Goal: Task Accomplishment & Management: Manage account settings

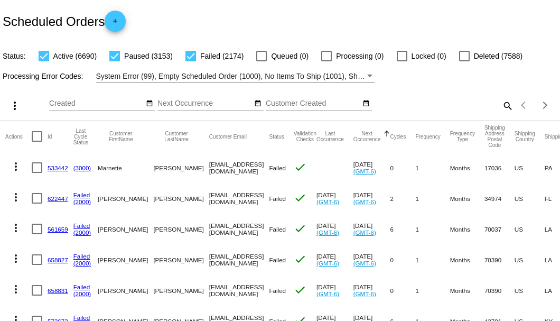
click at [504, 114] on mat-icon "search" at bounding box center [507, 105] width 13 height 16
click at [504, 108] on input "Search" at bounding box center [444, 103] width 140 height 8
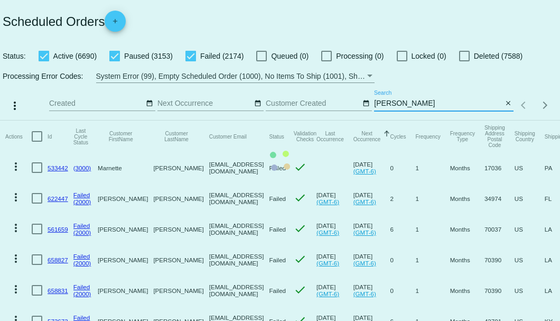
type input "Phillips"
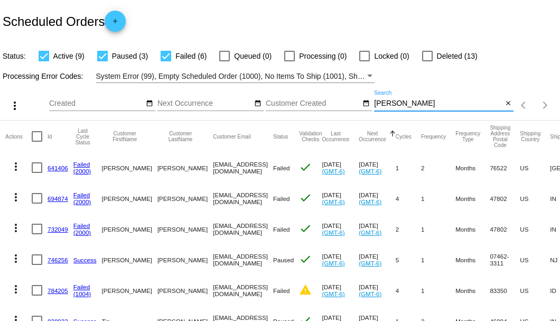
click at [385, 108] on input "Phillips" at bounding box center [438, 103] width 128 height 8
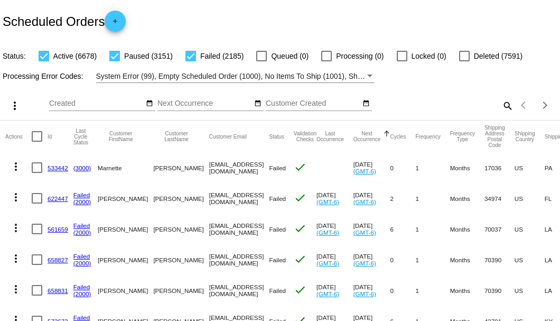
click at [501, 114] on mat-icon "search" at bounding box center [507, 105] width 13 height 16
click at [501, 108] on input "Search" at bounding box center [444, 103] width 140 height 8
paste input "787638"
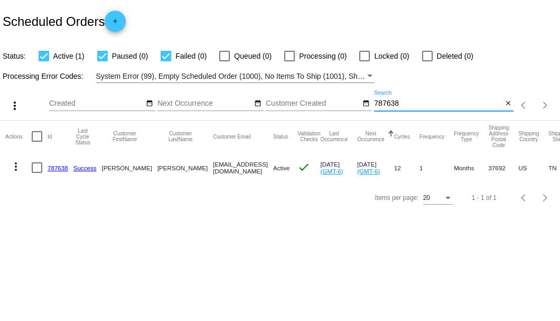
type input "787638"
click at [38, 165] on div at bounding box center [37, 167] width 11 height 11
click at [37, 173] on input "checkbox" at bounding box center [36, 173] width 1 height 1
checkbox input "true"
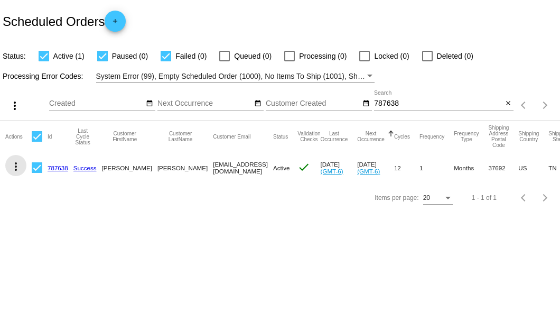
click at [14, 166] on mat-icon "more_vert" at bounding box center [16, 166] width 13 height 13
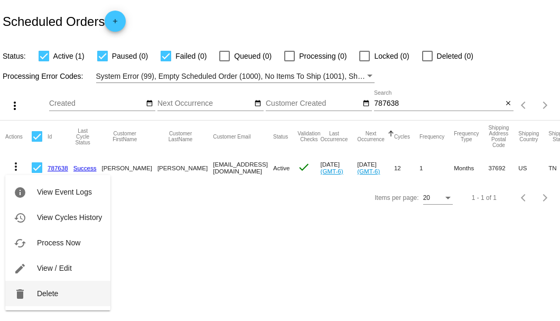
click at [49, 290] on span "Delete" at bounding box center [47, 293] width 21 height 8
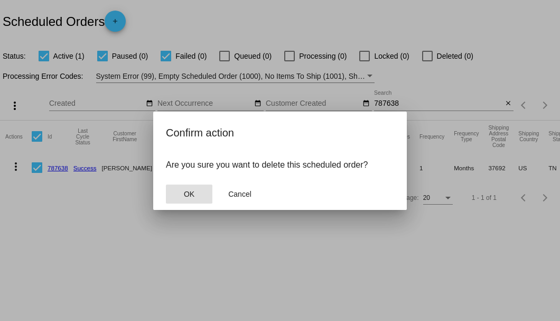
click at [190, 192] on span "OK" at bounding box center [189, 194] width 11 height 8
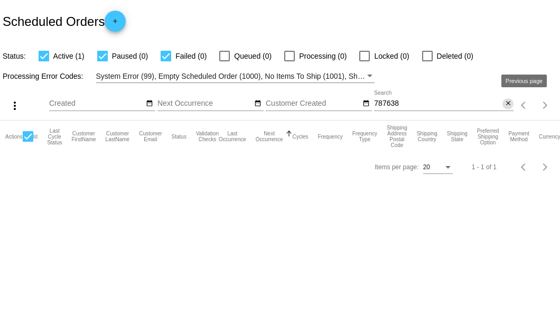
click at [510, 105] on mat-icon "close" at bounding box center [508, 103] width 7 height 8
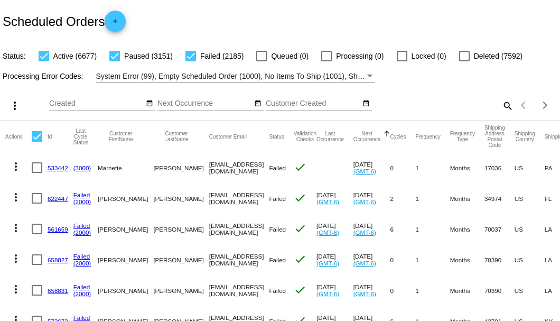
click at [335, 1] on div "Scheduled Orders add" at bounding box center [280, 21] width 560 height 42
click at [506, 114] on mat-icon "search" at bounding box center [507, 105] width 13 height 16
click at [506, 108] on input "Search" at bounding box center [444, 103] width 140 height 8
paste input "sarmao27@gmail.com"
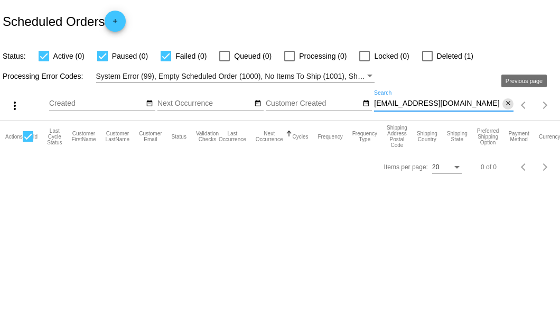
type input "sarmao27@gmail.com"
click at [511, 105] on mat-icon "close" at bounding box center [508, 103] width 7 height 8
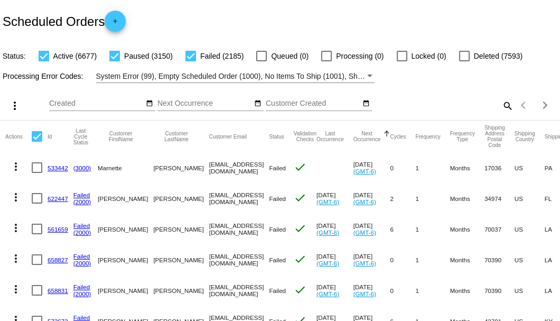
click at [501, 114] on mat-icon "search" at bounding box center [507, 105] width 13 height 16
click at [500, 108] on input "Search" at bounding box center [444, 103] width 140 height 8
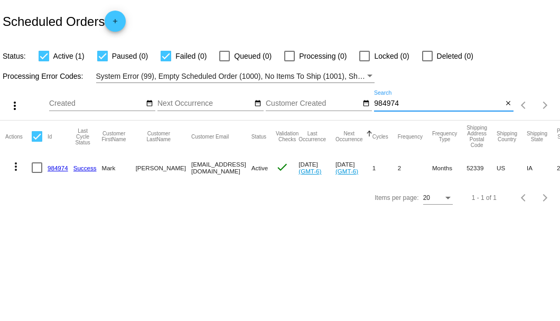
type input "984974"
click at [60, 167] on link "984974" at bounding box center [58, 167] width 21 height 7
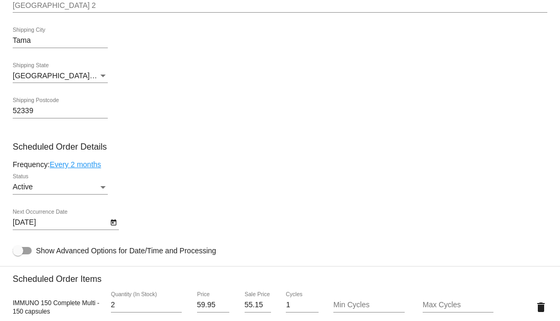
scroll to position [563, 0]
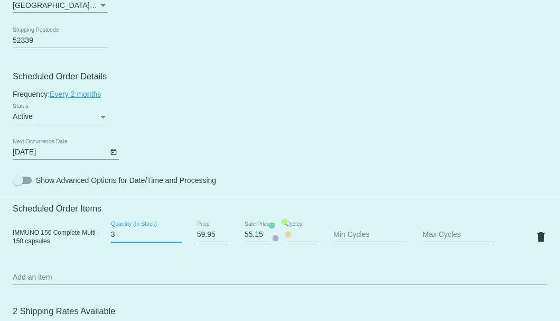
type input "3"
click at [175, 233] on input "3" at bounding box center [146, 234] width 71 height 8
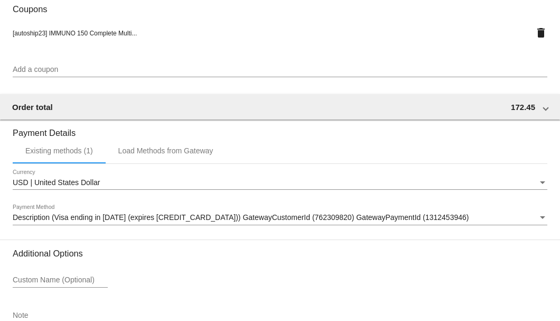
scroll to position [1020, 0]
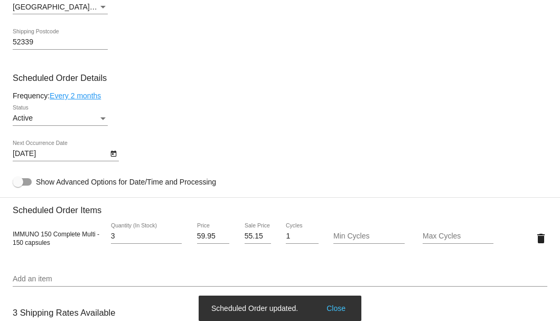
scroll to position [456, 0]
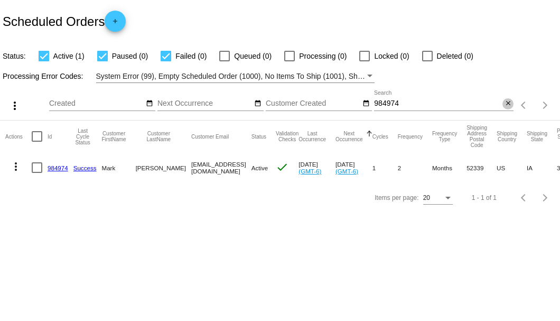
click at [508, 104] on mat-icon "close" at bounding box center [508, 103] width 7 height 8
click at [508, 104] on mat-icon "search" at bounding box center [507, 105] width 13 height 16
click at [508, 104] on input "Search" at bounding box center [444, 103] width 140 height 8
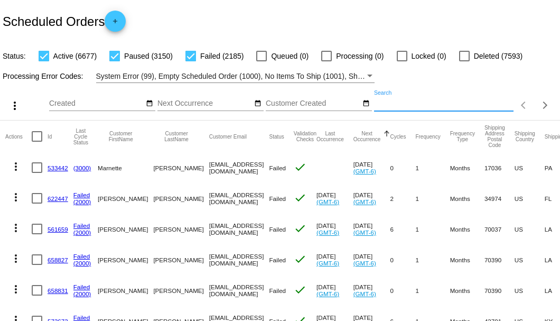
click at [438, 108] on input "Search" at bounding box center [444, 103] width 140 height 8
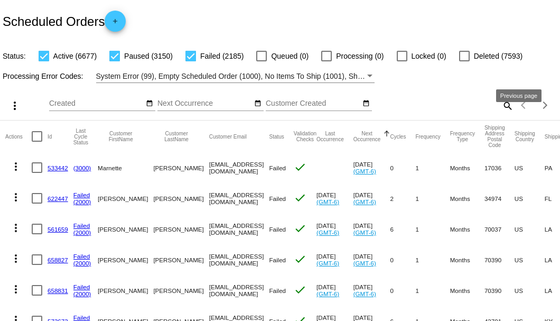
click at [504, 114] on mat-icon "search" at bounding box center [507, 105] width 13 height 16
click at [503, 108] on input "Search" at bounding box center [444, 103] width 140 height 8
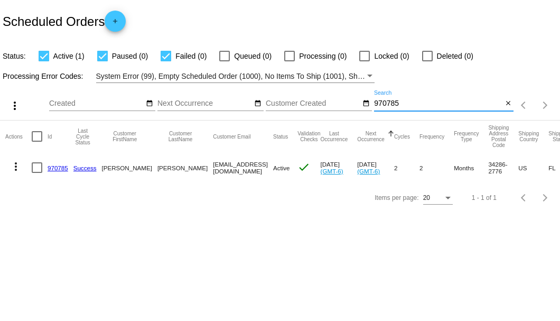
type input "970785"
click at [41, 166] on div at bounding box center [37, 167] width 11 height 11
click at [37, 173] on input "checkbox" at bounding box center [36, 173] width 1 height 1
checkbox input "true"
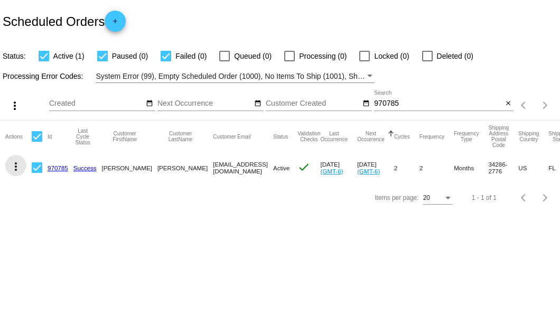
click at [17, 165] on mat-icon "more_vert" at bounding box center [16, 166] width 13 height 13
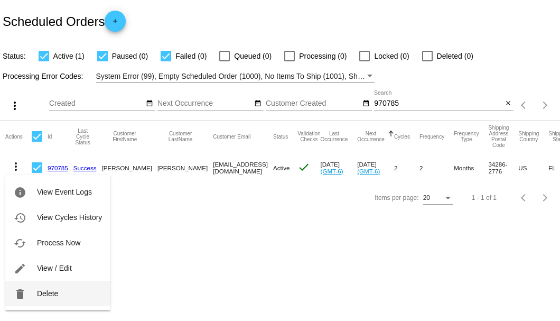
click at [48, 296] on span "Delete" at bounding box center [47, 293] width 21 height 8
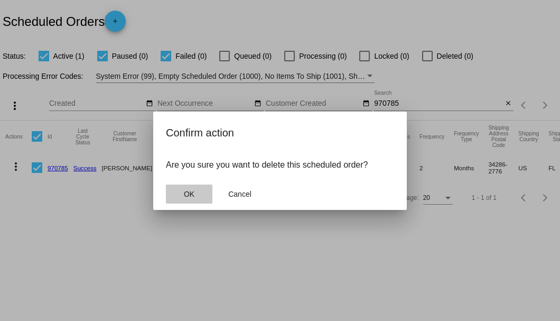
click at [184, 194] on span "OK" at bounding box center [189, 194] width 11 height 8
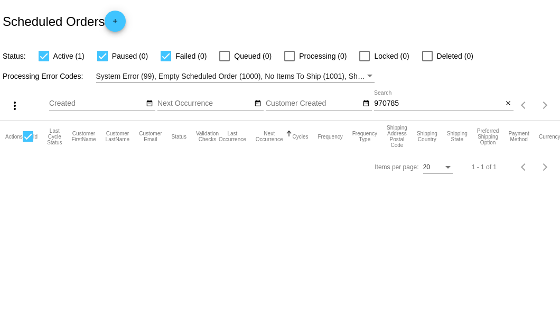
click at [404, 105] on input "970785" at bounding box center [438, 103] width 128 height 8
type input "970785"
click at [506, 105] on mat-icon "close" at bounding box center [508, 103] width 7 height 8
click at [506, 105] on mat-icon "search" at bounding box center [507, 105] width 13 height 16
click at [506, 105] on input "Search" at bounding box center [444, 103] width 140 height 8
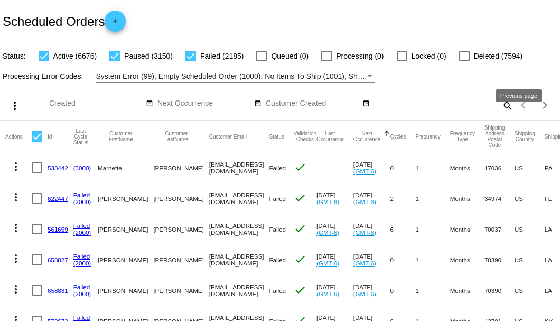
click at [501, 114] on mat-icon "search" at bounding box center [507, 105] width 13 height 16
click at [499, 108] on input "Search" at bounding box center [444, 103] width 140 height 8
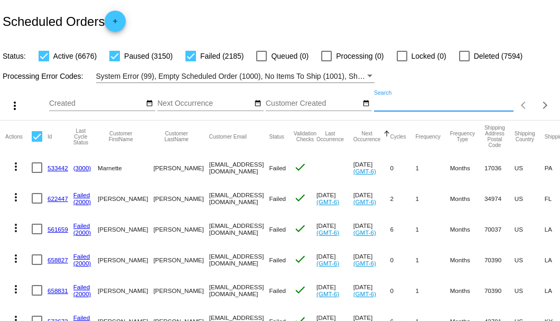
click at [499, 108] on input "Search" at bounding box center [444, 103] width 140 height 8
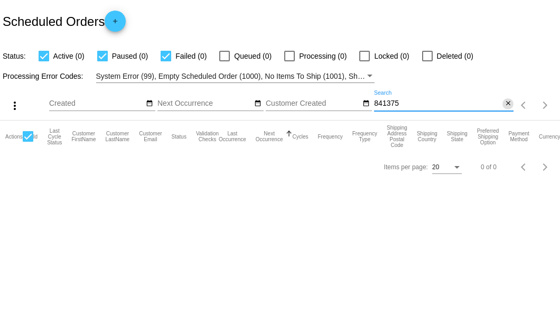
type input "841375"
click at [505, 104] on mat-icon "close" at bounding box center [508, 103] width 7 height 8
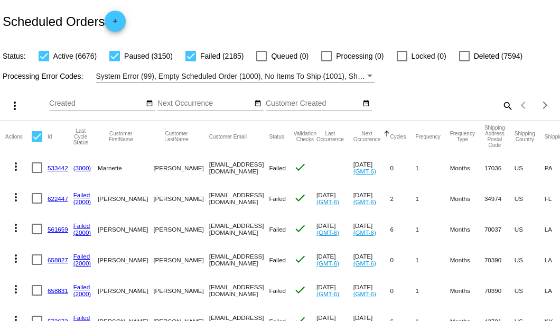
click at [501, 114] on mat-icon "search" at bounding box center [507, 105] width 13 height 16
click at [498, 108] on input "Search" at bounding box center [444, 103] width 140 height 8
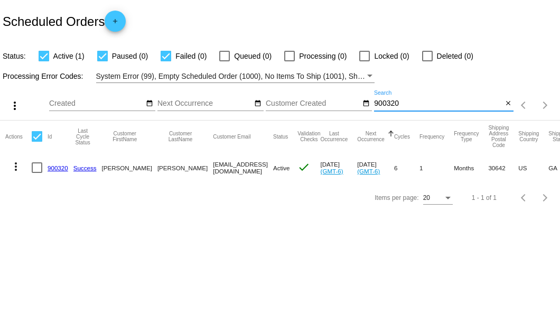
type input "900320"
click at [39, 168] on div at bounding box center [37, 167] width 11 height 11
click at [37, 173] on input "checkbox" at bounding box center [36, 173] width 1 height 1
click at [39, 168] on div at bounding box center [37, 167] width 11 height 11
click at [37, 173] on input "checkbox" at bounding box center [36, 173] width 1 height 1
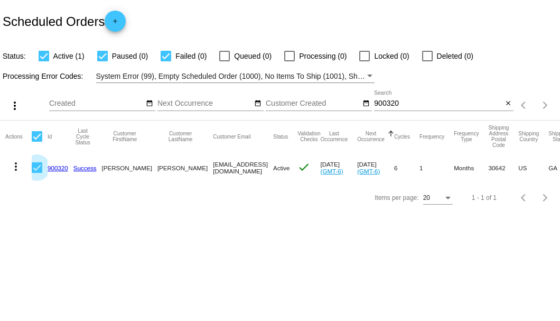
checkbox input "false"
click at [54, 168] on link "900320" at bounding box center [58, 167] width 21 height 7
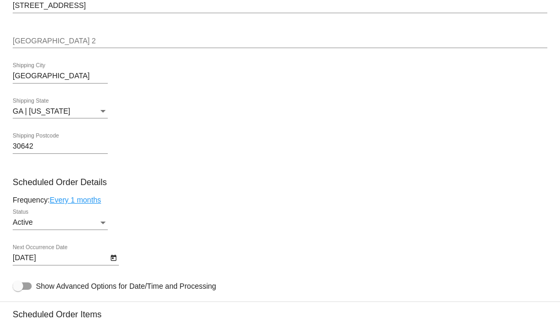
scroll to position [599, 0]
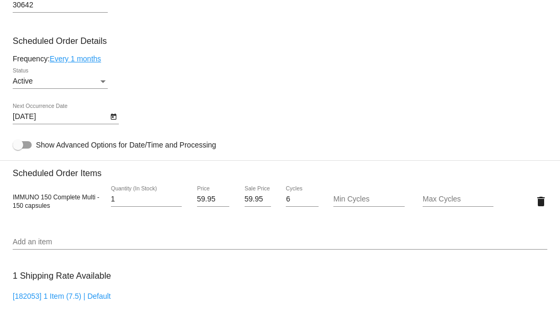
click at [105, 82] on div "Status" at bounding box center [102, 81] width 5 height 3
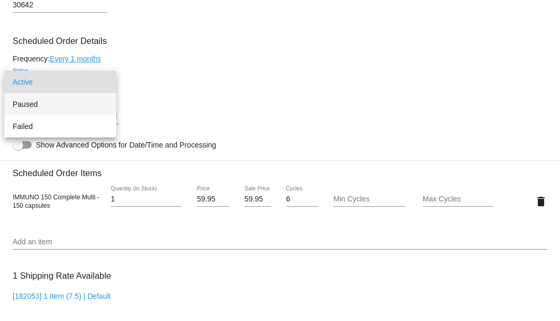
click at [72, 103] on span "Paused" at bounding box center [60, 104] width 95 height 22
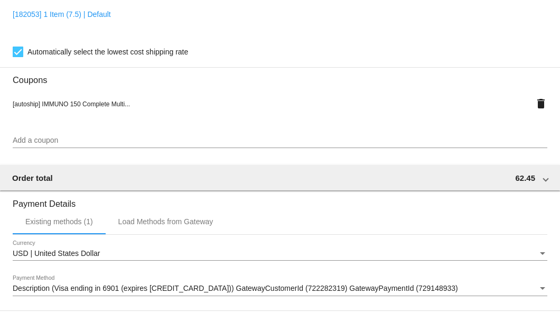
scroll to position [1020, 0]
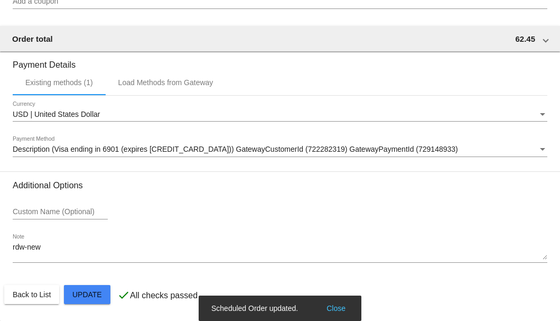
scroll to position [914, 0]
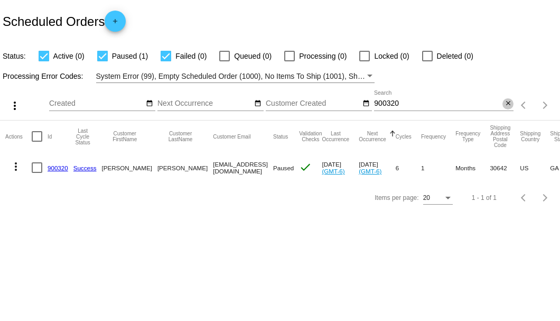
click at [508, 103] on mat-icon "close" at bounding box center [508, 103] width 7 height 8
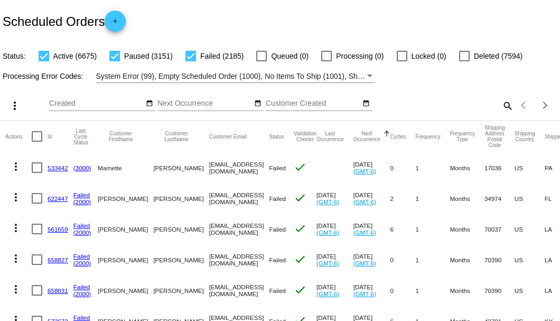
click at [505, 114] on mat-icon "search" at bounding box center [507, 105] width 13 height 16
click at [502, 108] on input "Search" at bounding box center [444, 103] width 140 height 8
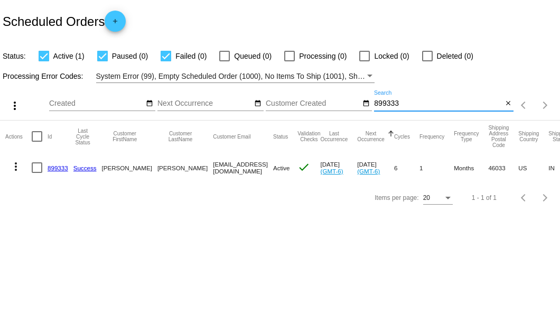
type input "899333"
click at [57, 167] on link "899333" at bounding box center [58, 167] width 21 height 7
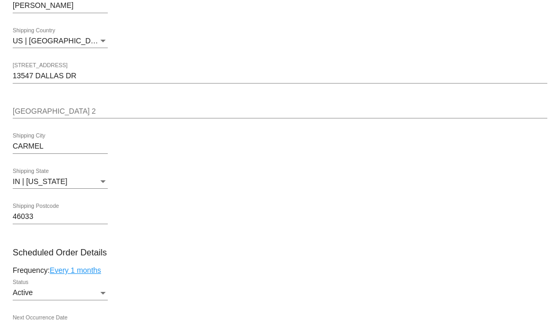
scroll to position [528, 0]
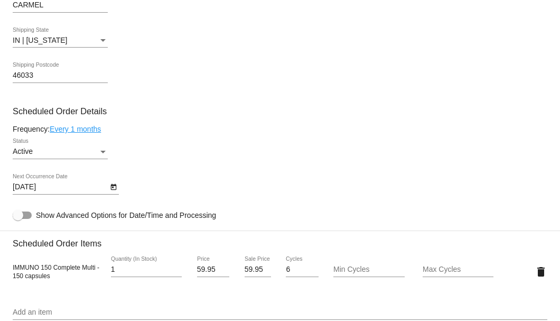
click at [113, 183] on icon "Open calendar" at bounding box center [113, 187] width 7 height 13
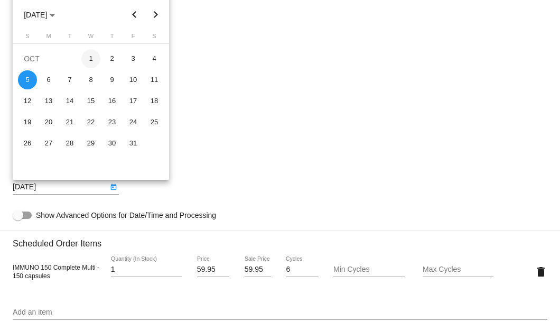
click at [98, 58] on div "1" at bounding box center [90, 58] width 19 height 19
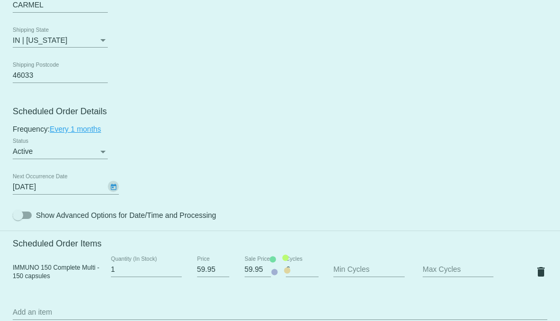
type input "10/1/2025"
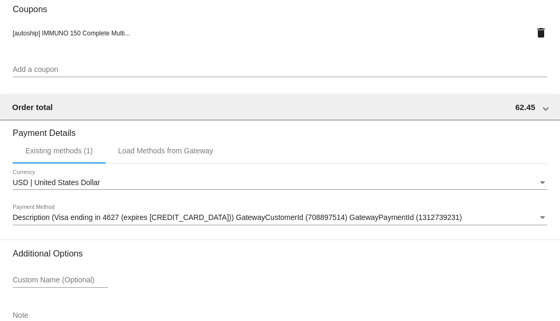
scroll to position [1020, 0]
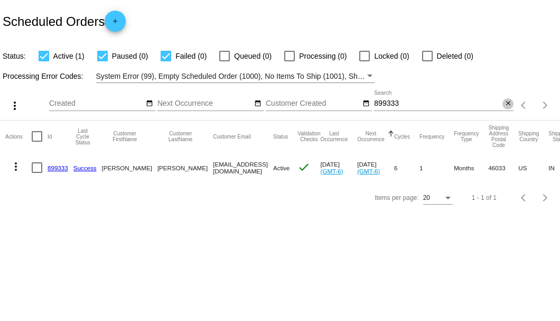
click at [507, 104] on mat-icon "close" at bounding box center [508, 103] width 7 height 8
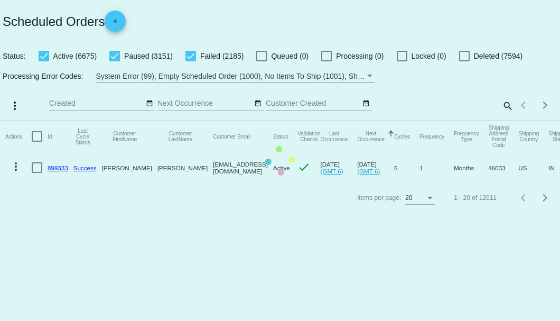
click at [507, 120] on mat-table "Actions Id Last Cycle Status Customer FirstName Customer LastName Customer Emai…" at bounding box center [280, 151] width 560 height 62
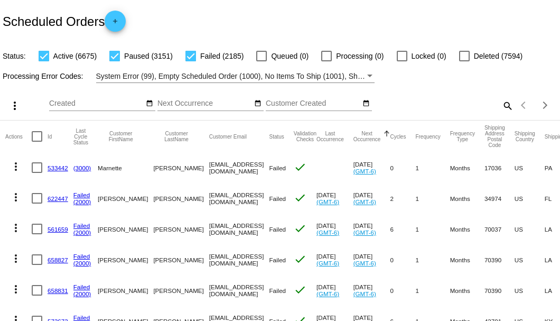
click at [501, 114] on mat-icon "search" at bounding box center [507, 105] width 13 height 16
click at [500, 108] on input "Search" at bounding box center [444, 103] width 140 height 8
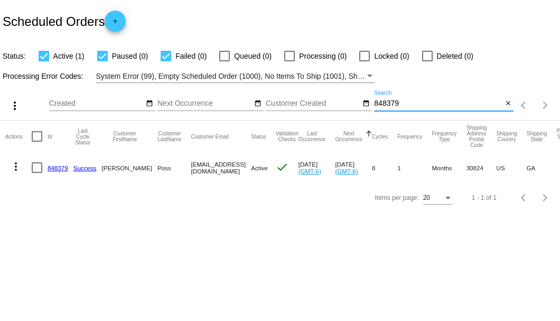
type input "848379"
click at [40, 167] on div at bounding box center [37, 167] width 11 height 11
click at [37, 173] on input "checkbox" at bounding box center [36, 173] width 1 height 1
checkbox input "true"
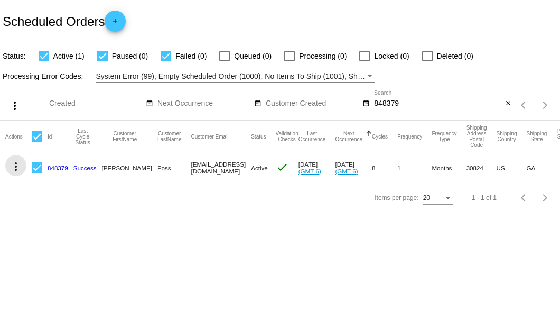
click at [21, 165] on mat-icon "more_vert" at bounding box center [16, 166] width 13 height 13
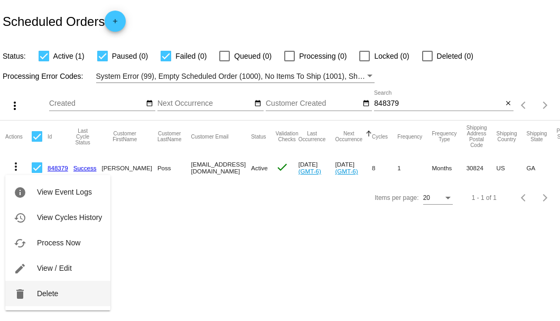
click at [55, 300] on button "delete Delete" at bounding box center [57, 293] width 105 height 25
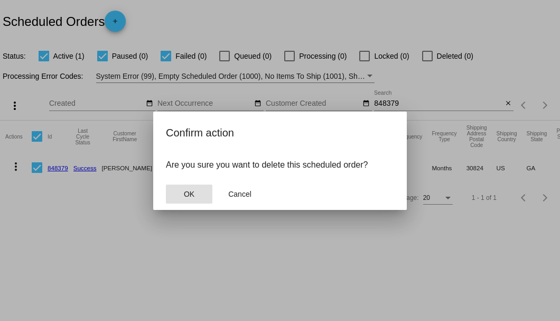
click at [187, 201] on button "OK" at bounding box center [189, 193] width 47 height 19
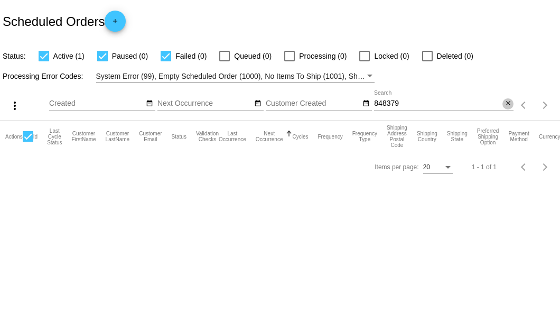
click at [508, 103] on mat-icon "close" at bounding box center [508, 103] width 7 height 8
click at [508, 103] on mat-icon "search" at bounding box center [507, 105] width 13 height 16
click at [508, 103] on input "Search" at bounding box center [444, 103] width 140 height 8
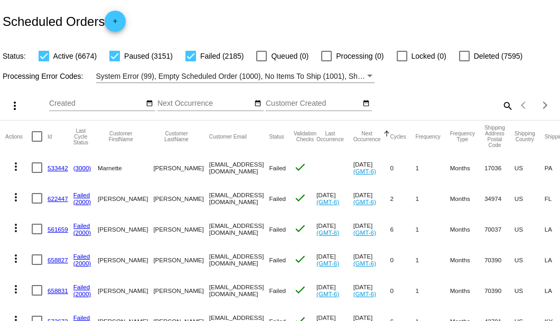
click at [514, 114] on div "1 - 20 of 12010" at bounding box center [535, 104] width 42 height 25
click at [501, 114] on mat-icon "search" at bounding box center [507, 105] width 13 height 16
click at [501, 108] on input "Search" at bounding box center [444, 103] width 140 height 8
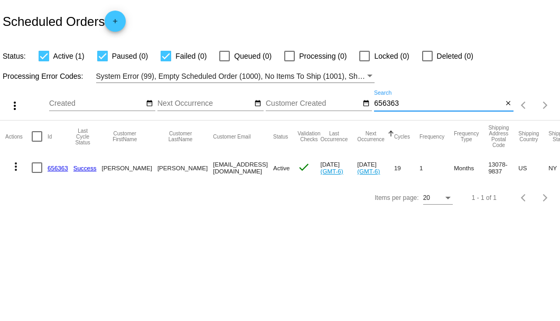
type input "656363"
click at [58, 163] on mat-cell "656363" at bounding box center [61, 167] width 26 height 31
click at [58, 166] on link "656363" at bounding box center [58, 167] width 21 height 7
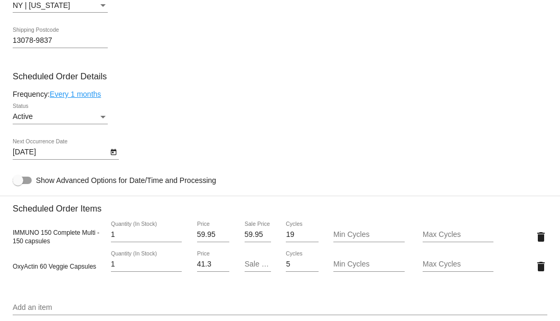
scroll to position [704, 0]
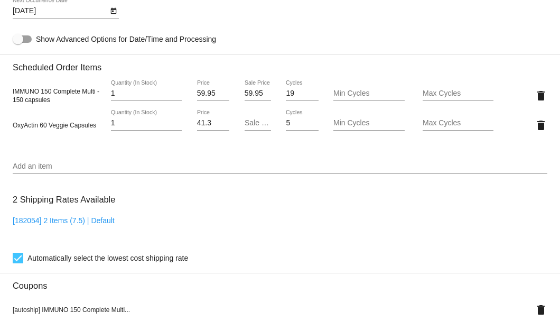
click at [125, 164] on input "Add an item" at bounding box center [280, 166] width 535 height 8
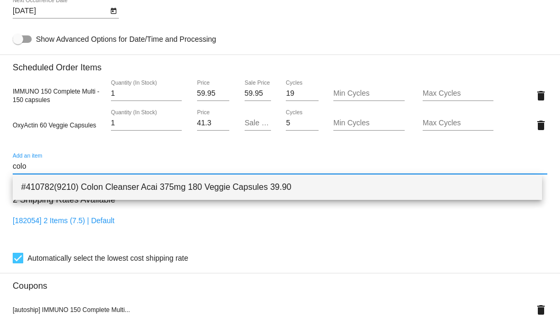
type input "colo"
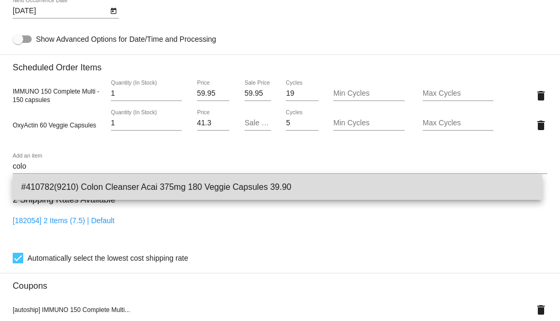
click at [125, 179] on span "#410782(9210) Colon Cleanser Acai 375mg 180 Veggie Capsules 39.90" at bounding box center [277, 186] width 513 height 25
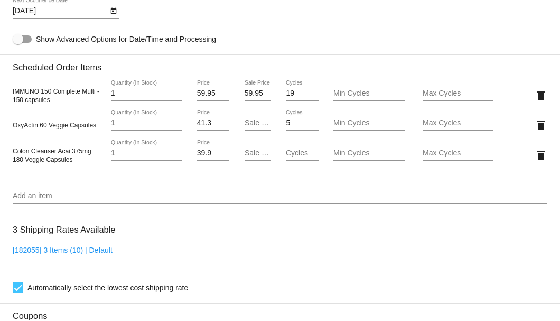
click at [56, 190] on div "Add an item" at bounding box center [280, 193] width 535 height 21
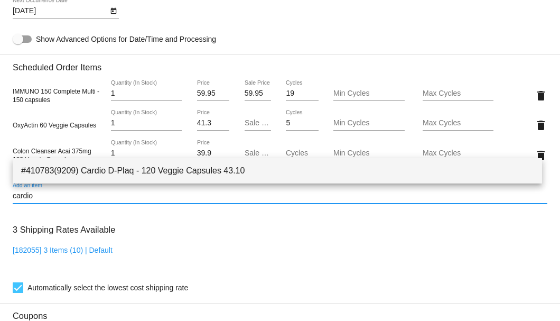
type input "cardio"
click at [69, 170] on span "#410783(9209) Cardio D-Plaq - 120 Veggie Capsules 43.10" at bounding box center [277, 170] width 513 height 25
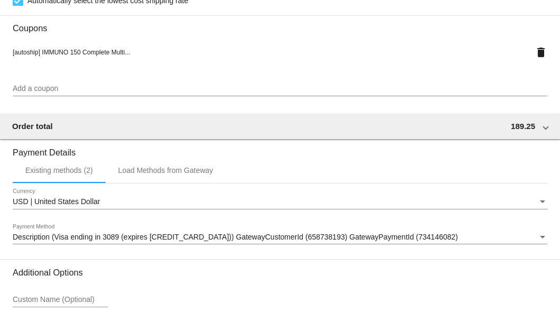
scroll to position [1110, 0]
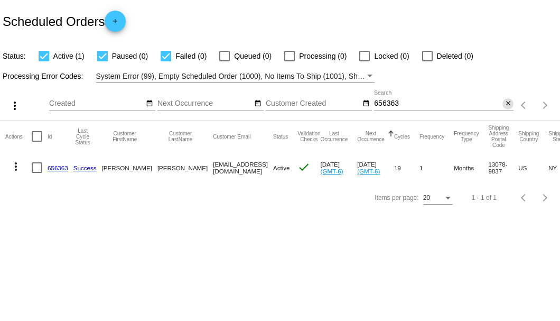
click at [507, 105] on mat-icon "close" at bounding box center [508, 103] width 7 height 8
